Goal: Transaction & Acquisition: Purchase product/service

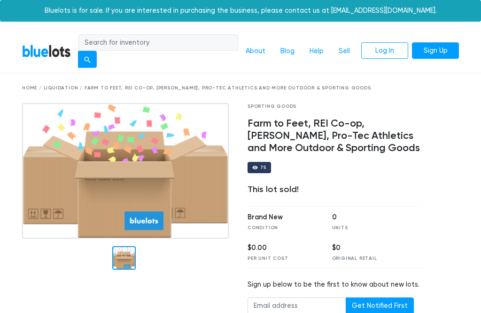
scroll to position [19, 0]
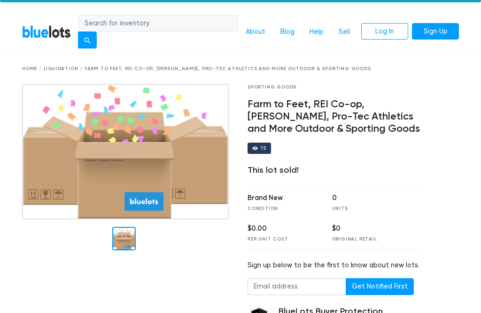
click at [360, 107] on h4 "Farm to Feet, REI Co-op, [PERSON_NAME], Pro-Tec Athletics and More Outdoor & Sp…" at bounding box center [335, 116] width 174 height 37
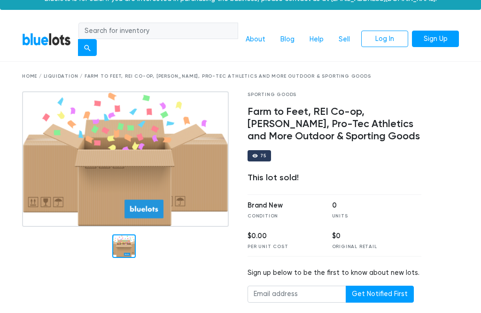
click at [197, 30] on input "search" at bounding box center [159, 31] width 160 height 17
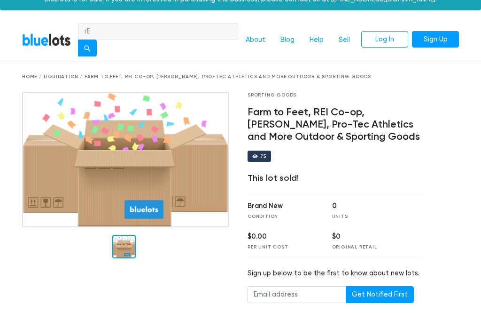
type input "r"
type input "REI"
click at [90, 47] on button "submit" at bounding box center [87, 47] width 19 height 17
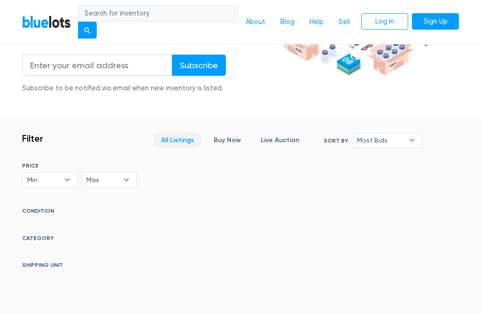
scroll to position [152, 0]
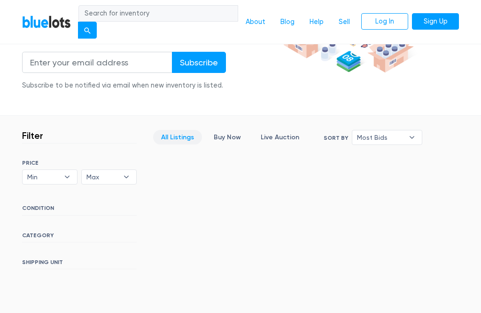
click at [47, 233] on h6 "CATEGORY" at bounding box center [79, 237] width 115 height 10
click at [40, 232] on h6 "CATEGORY" at bounding box center [79, 237] width 115 height 10
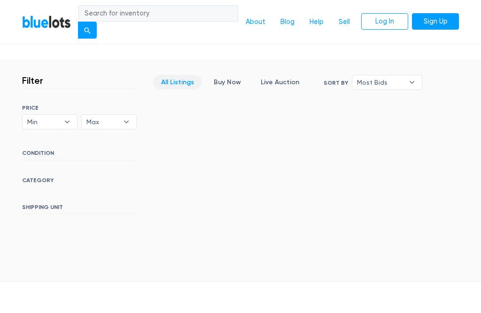
scroll to position [207, 0]
click at [45, 146] on div "SORT BY Most Bids Ending Soonest Newly Listed Lowest Price Highest Price Most B…" at bounding box center [79, 159] width 115 height 110
click at [129, 118] on b "▾" at bounding box center [127, 122] width 20 height 14
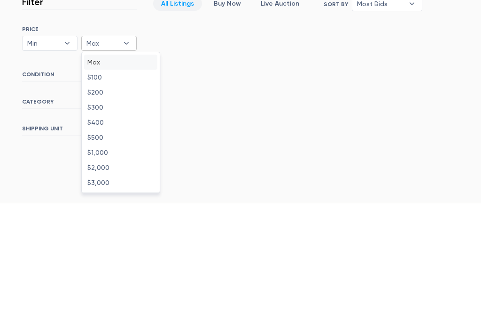
click at [109, 208] on li "$500" at bounding box center [120, 215] width 73 height 15
select select "50000"
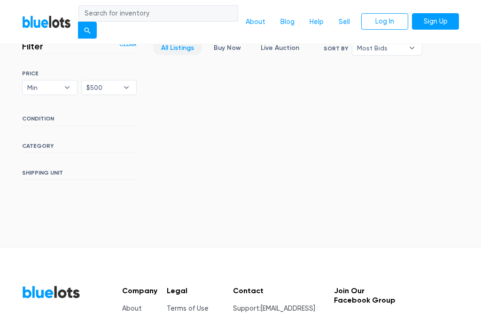
scroll to position [242, 0]
click at [126, 86] on b "▾" at bounding box center [127, 87] width 20 height 14
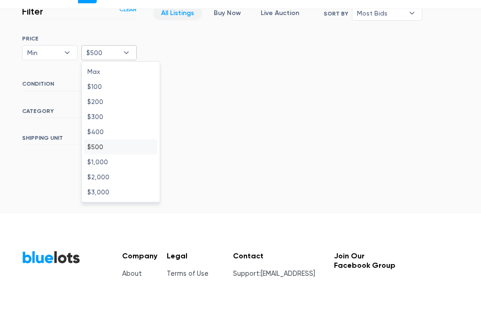
click at [217, 102] on div "Filter Filter & Sort Clear SORT BY Most Bids Ending Soonest Newly Listed Lowest…" at bounding box center [240, 112] width 451 height 170
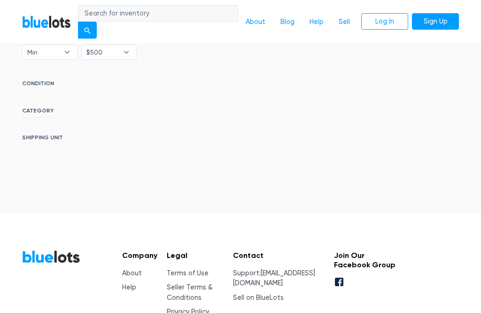
click at [46, 102] on div "SORT BY Most Bids Ending Soonest Newly Listed Lowest Price Highest Price Most B…" at bounding box center [79, 90] width 115 height 110
click at [43, 109] on h6 "CATEGORY" at bounding box center [79, 112] width 115 height 10
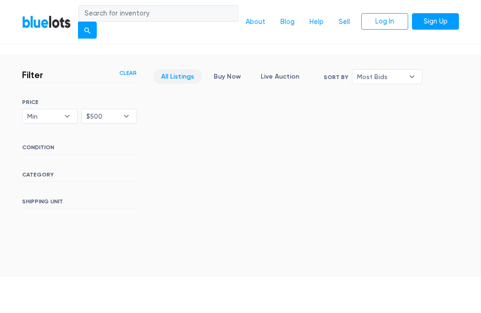
scroll to position [209, 0]
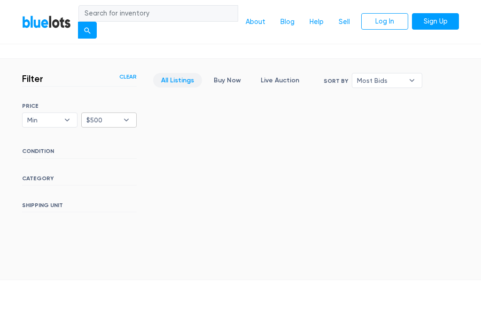
click at [126, 118] on b "▾" at bounding box center [127, 120] width 20 height 14
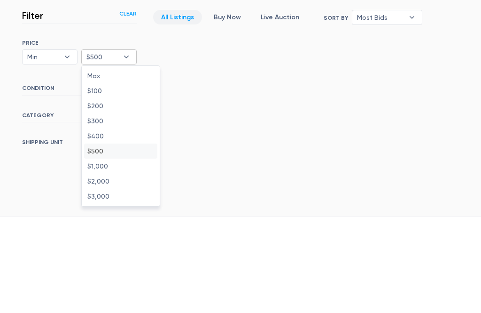
click at [100, 132] on li "Max" at bounding box center [120, 139] width 73 height 15
select select
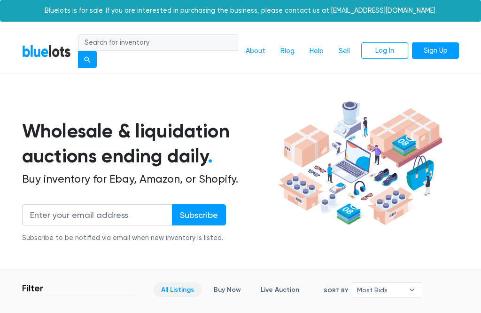
scroll to position [242, 0]
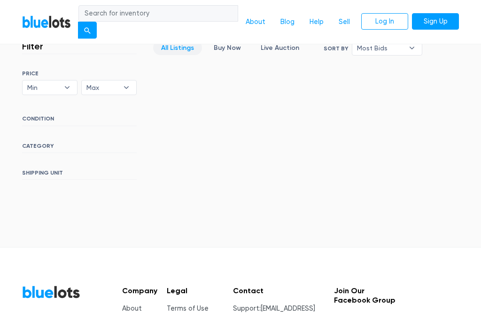
click at [46, 115] on h6 "CONDITION" at bounding box center [79, 120] width 115 height 10
click at [40, 139] on div "SORT BY Most Bids Ending Soonest Newly Listed Lowest Price Highest Price Most B…" at bounding box center [79, 125] width 115 height 110
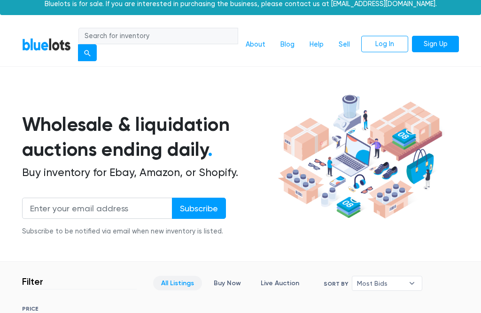
scroll to position [0, 0]
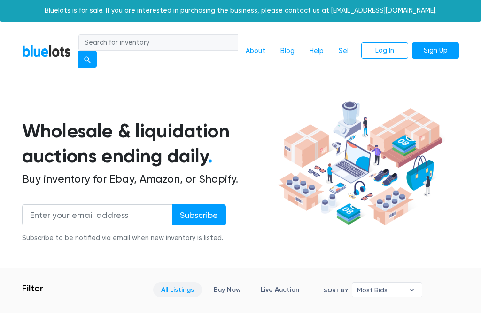
click at [183, 42] on input "search" at bounding box center [159, 42] width 160 height 17
type input "S"
type input "Camping"
click at [90, 59] on button "submit" at bounding box center [87, 59] width 19 height 17
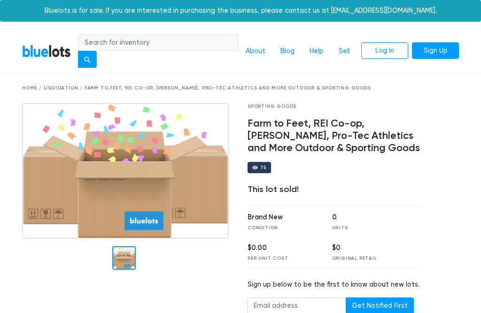
scroll to position [12, 0]
